Goal: Navigation & Orientation: Find specific page/section

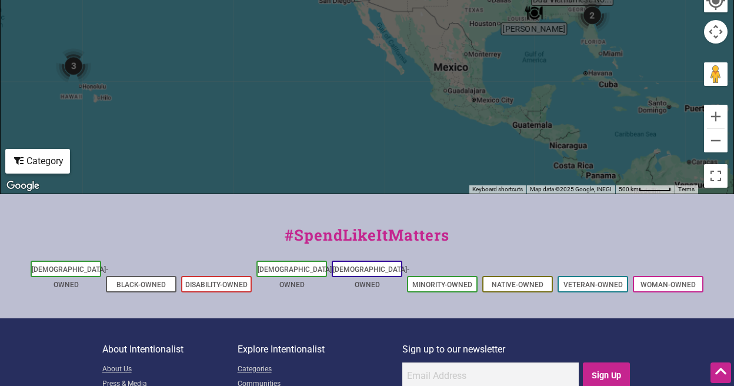
scroll to position [303, 0]
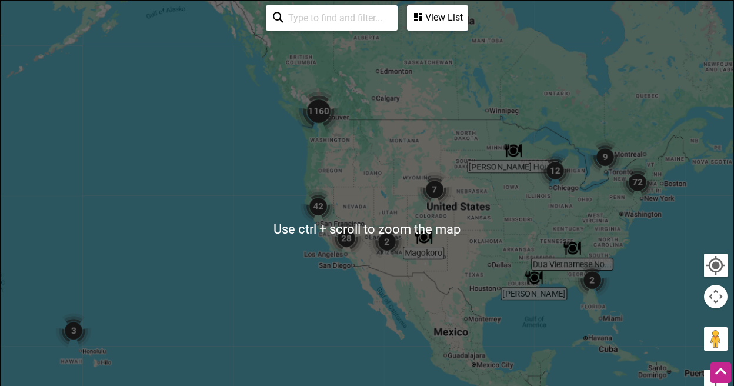
click at [320, 106] on img "1160" at bounding box center [318, 111] width 56 height 56
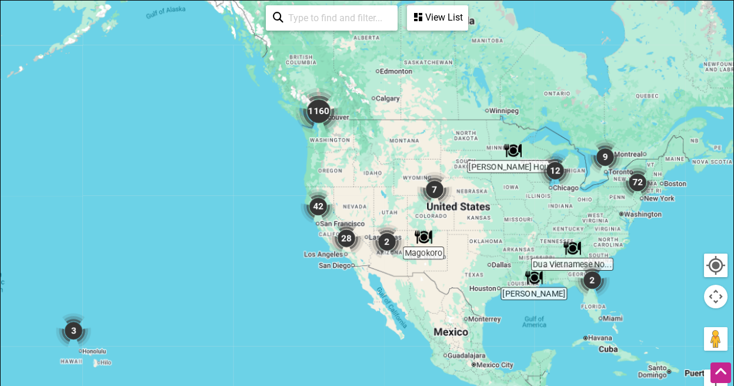
click at [323, 108] on img "1160" at bounding box center [318, 111] width 56 height 56
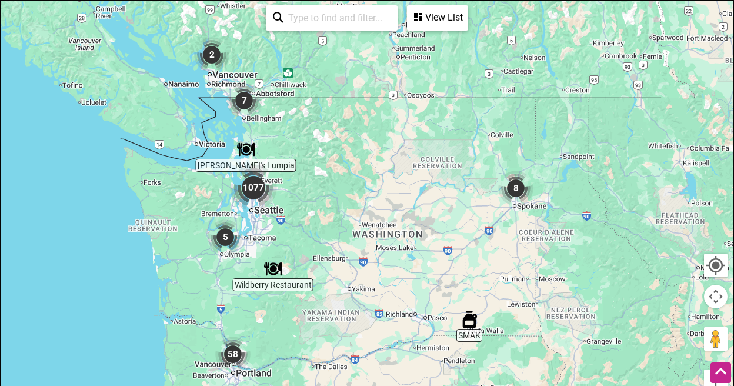
click at [254, 188] on img "1077" at bounding box center [253, 187] width 56 height 56
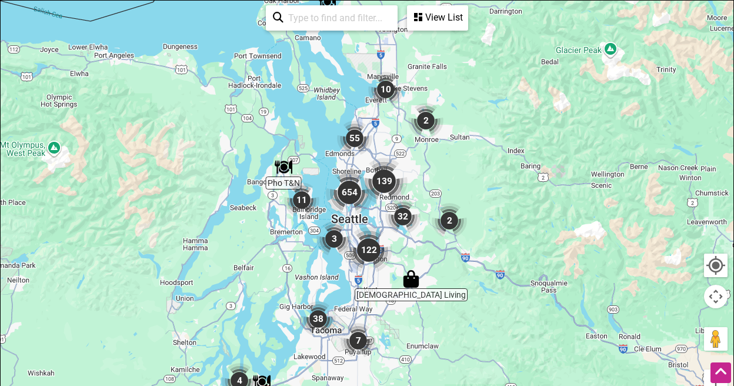
click at [77, 26] on div "To navigate, press the arrow keys." at bounding box center [367, 229] width 732 height 457
click at [346, 189] on img "654" at bounding box center [349, 192] width 56 height 56
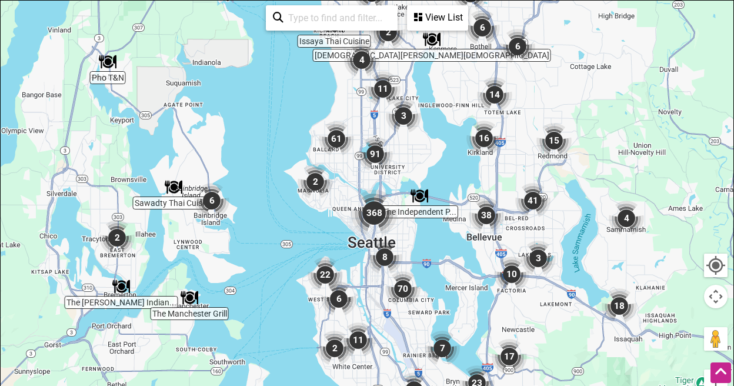
click at [376, 213] on img "368" at bounding box center [374, 213] width 56 height 56
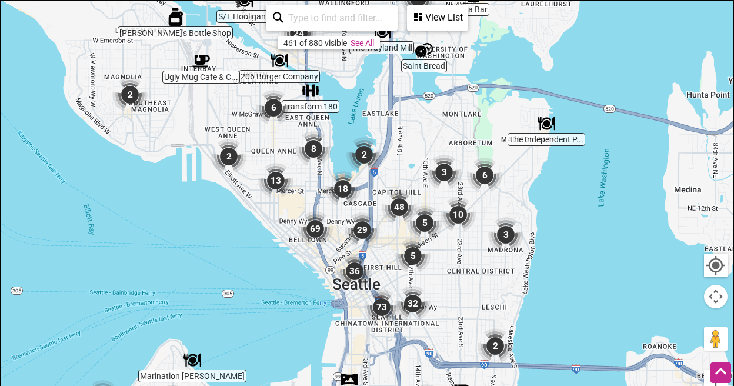
click at [360, 228] on img "29" at bounding box center [362, 229] width 45 height 45
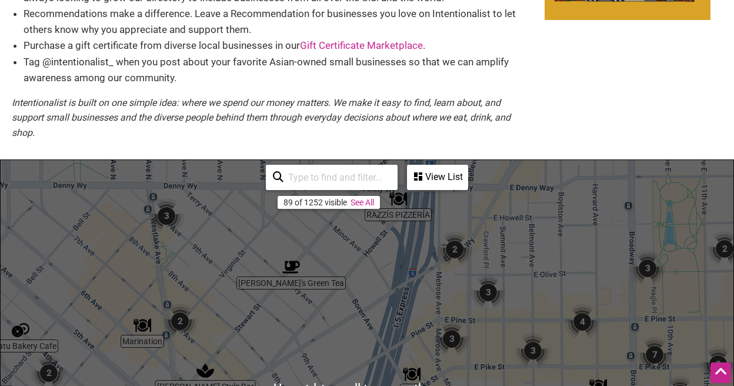
scroll to position [0, 0]
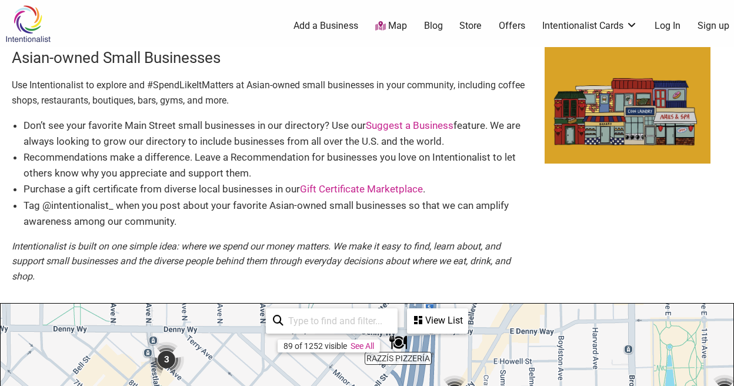
click at [24, 16] on img at bounding box center [28, 24] width 56 height 38
